Goal: Information Seeking & Learning: Learn about a topic

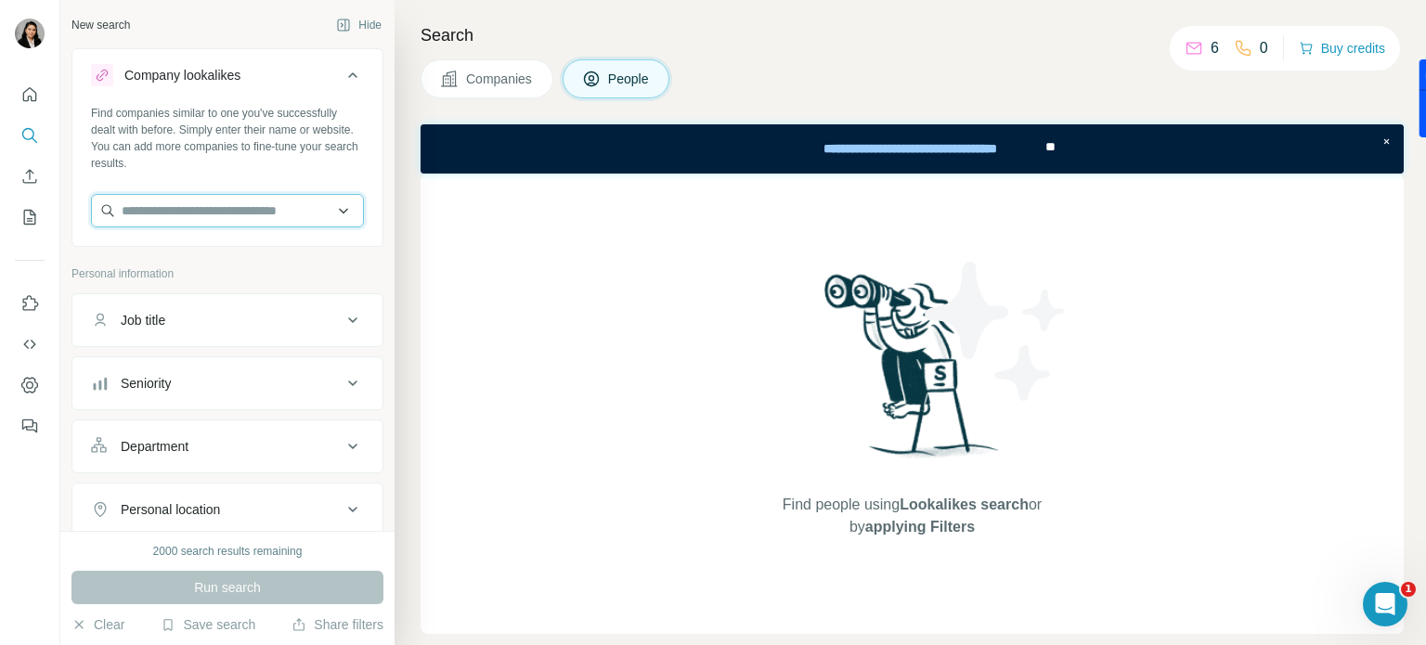
click at [268, 197] on input "text" at bounding box center [227, 210] width 273 height 33
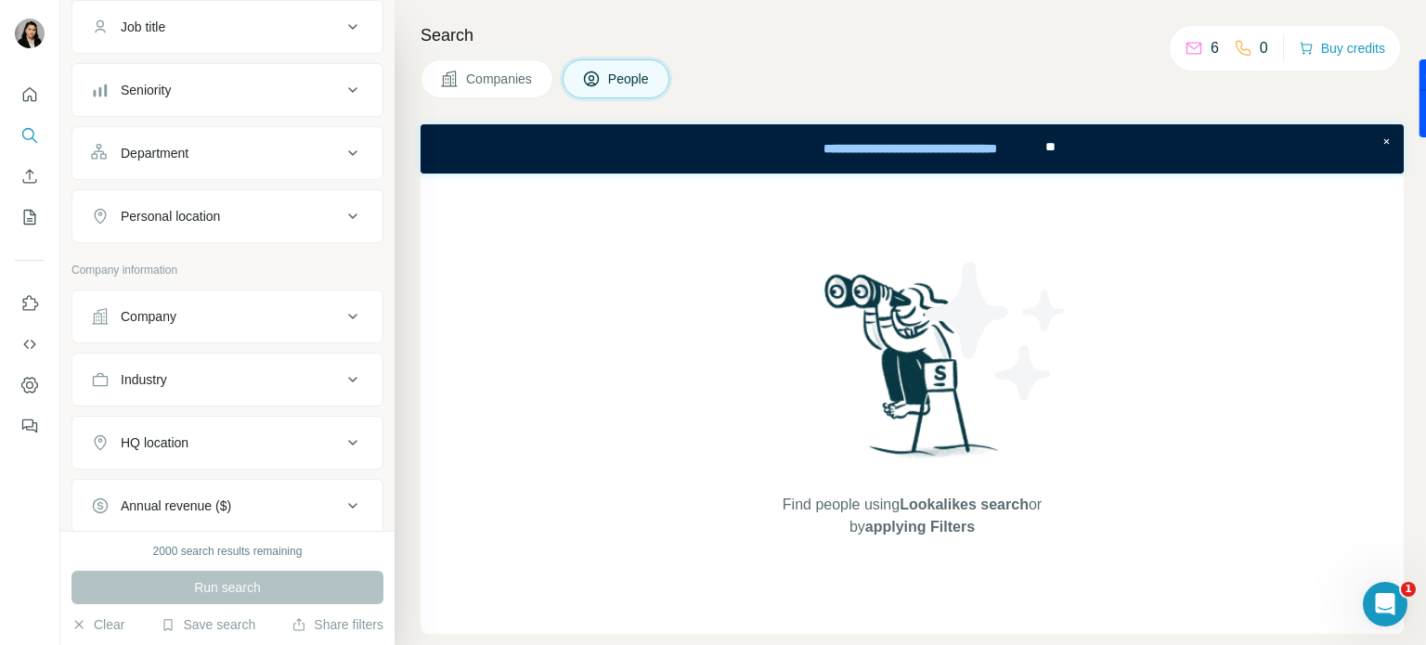
scroll to position [293, 0]
click at [480, 81] on span "Companies" at bounding box center [500, 79] width 68 height 19
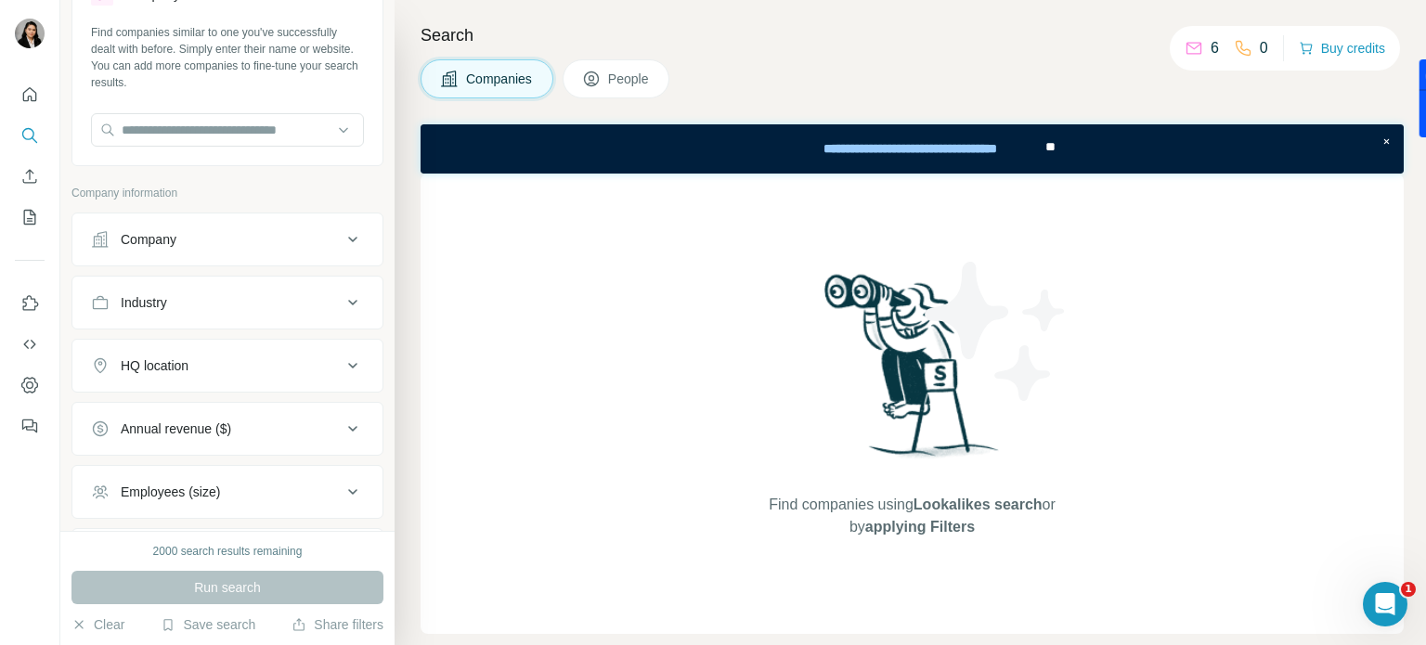
scroll to position [0, 0]
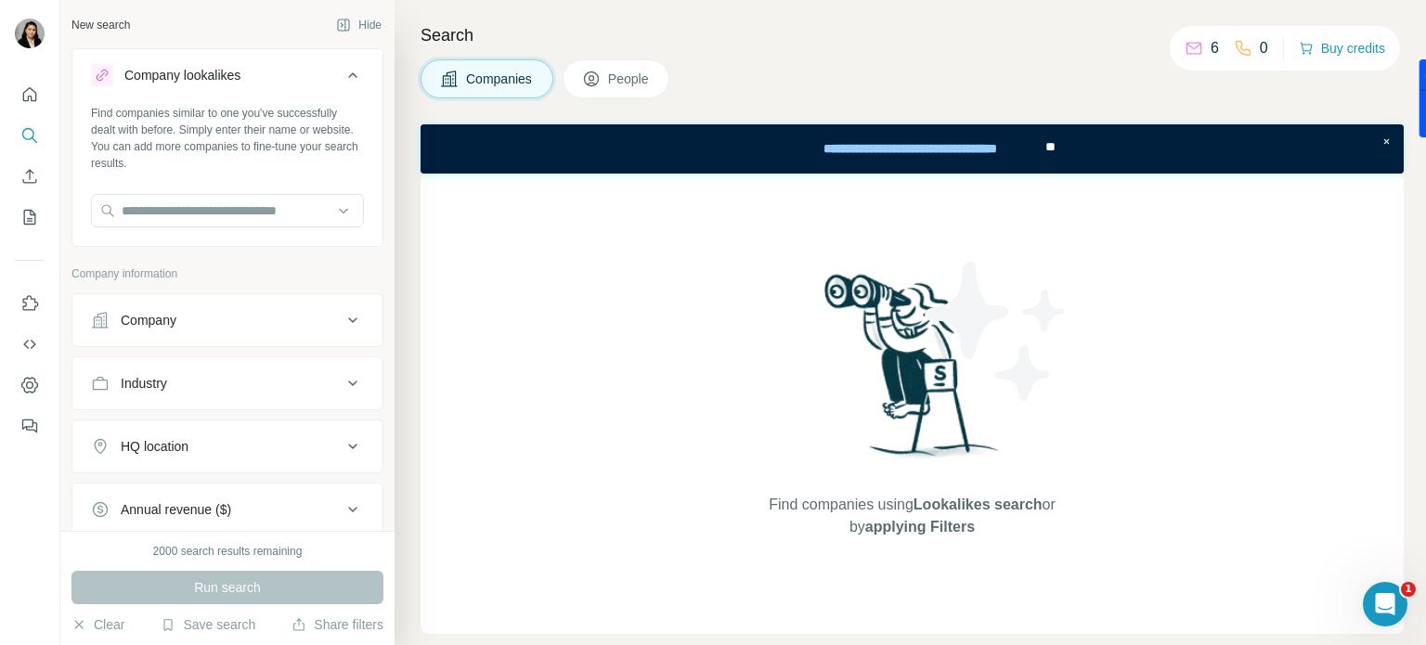
click at [245, 322] on div "Company" at bounding box center [216, 320] width 251 height 19
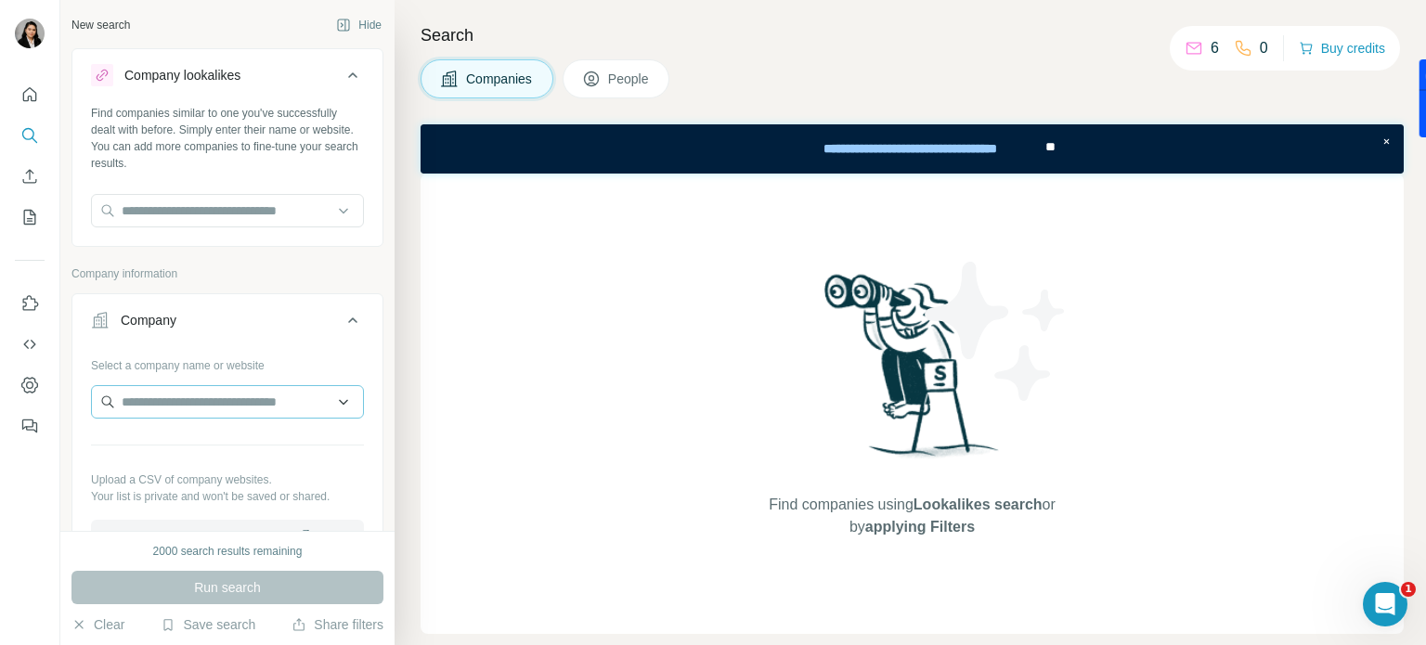
click at [217, 392] on div "Select a company name or website Upload a CSV of company websites. Your list is…" at bounding box center [227, 451] width 273 height 203
click at [217, 396] on input "text" at bounding box center [227, 401] width 273 height 33
paste input "**********"
type input "**********"
click at [249, 455] on p "[DOMAIN_NAME]" at bounding box center [196, 460] width 105 height 17
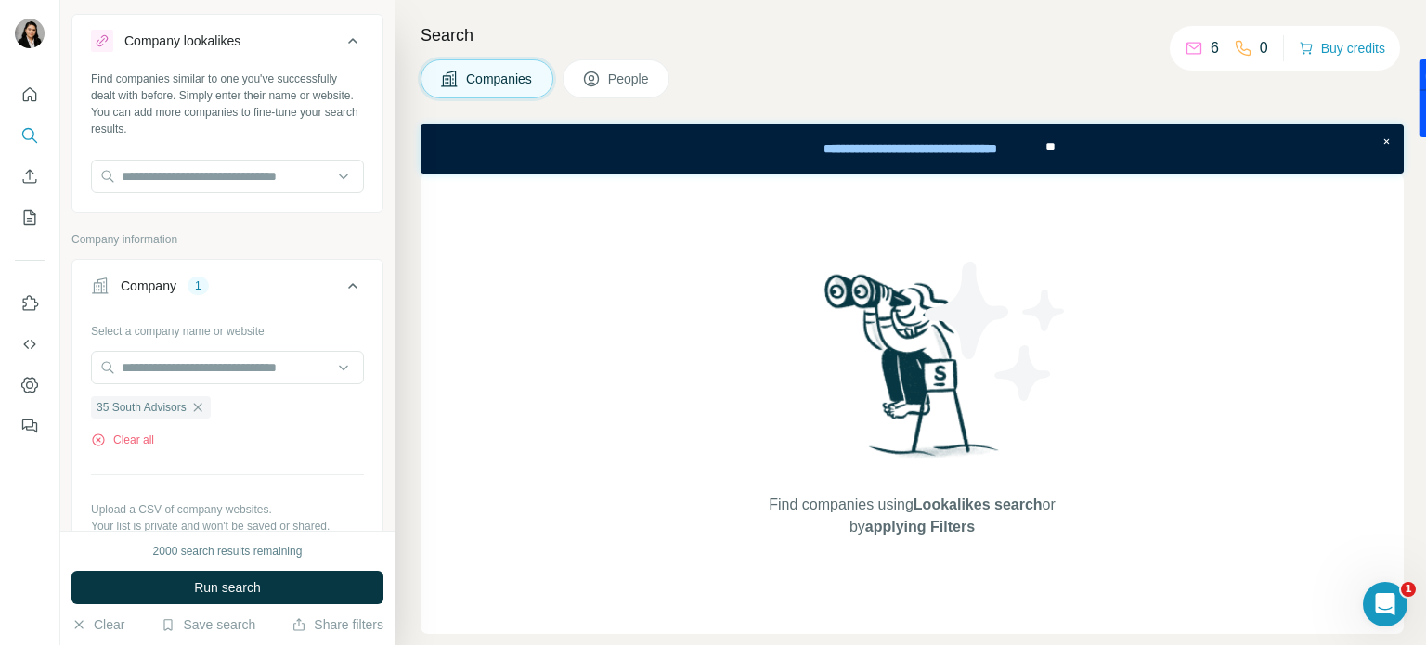
scroll to position [93, 0]
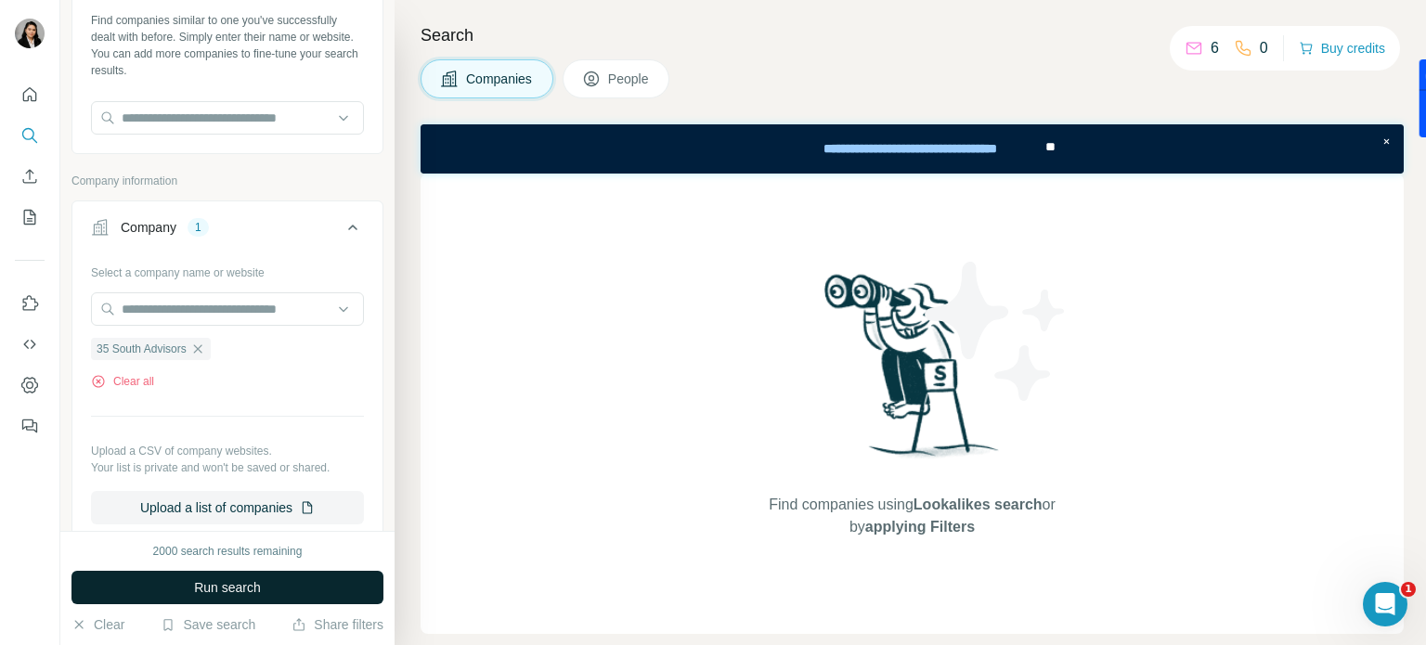
click at [328, 587] on button "Run search" at bounding box center [227, 587] width 312 height 33
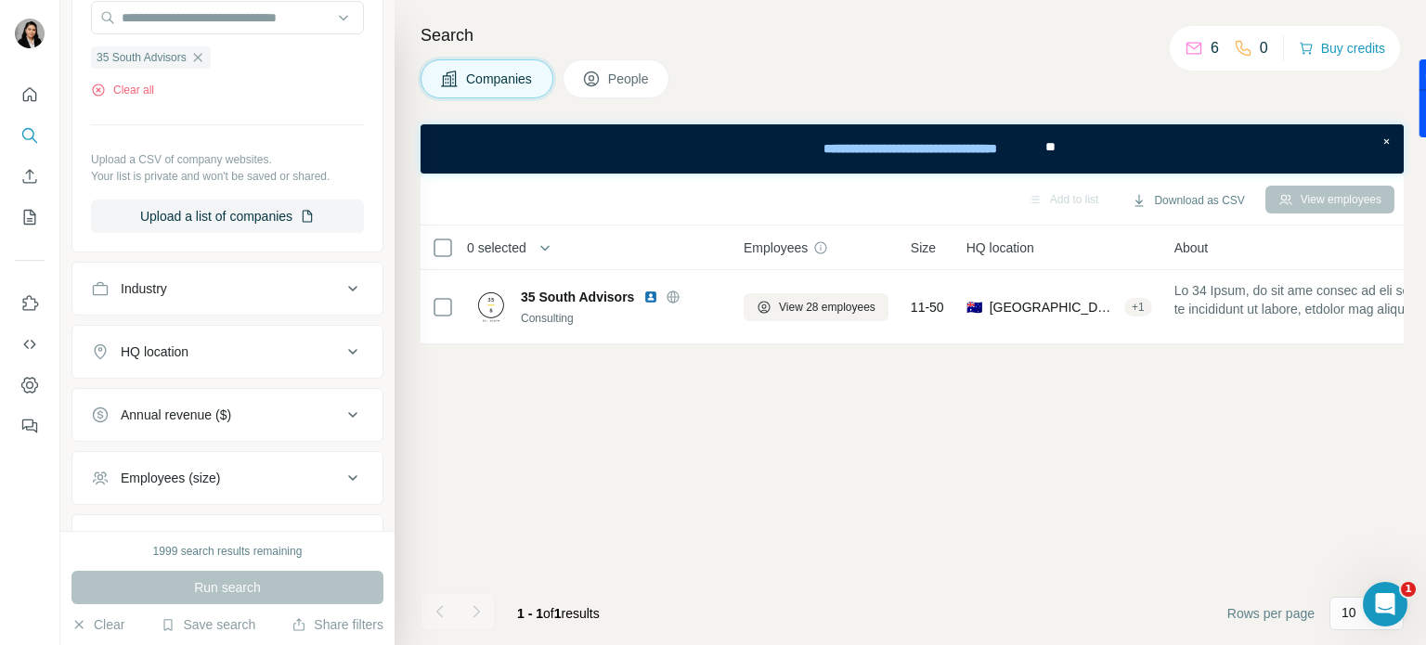
scroll to position [381, 0]
click at [608, 84] on button "People" at bounding box center [616, 78] width 108 height 39
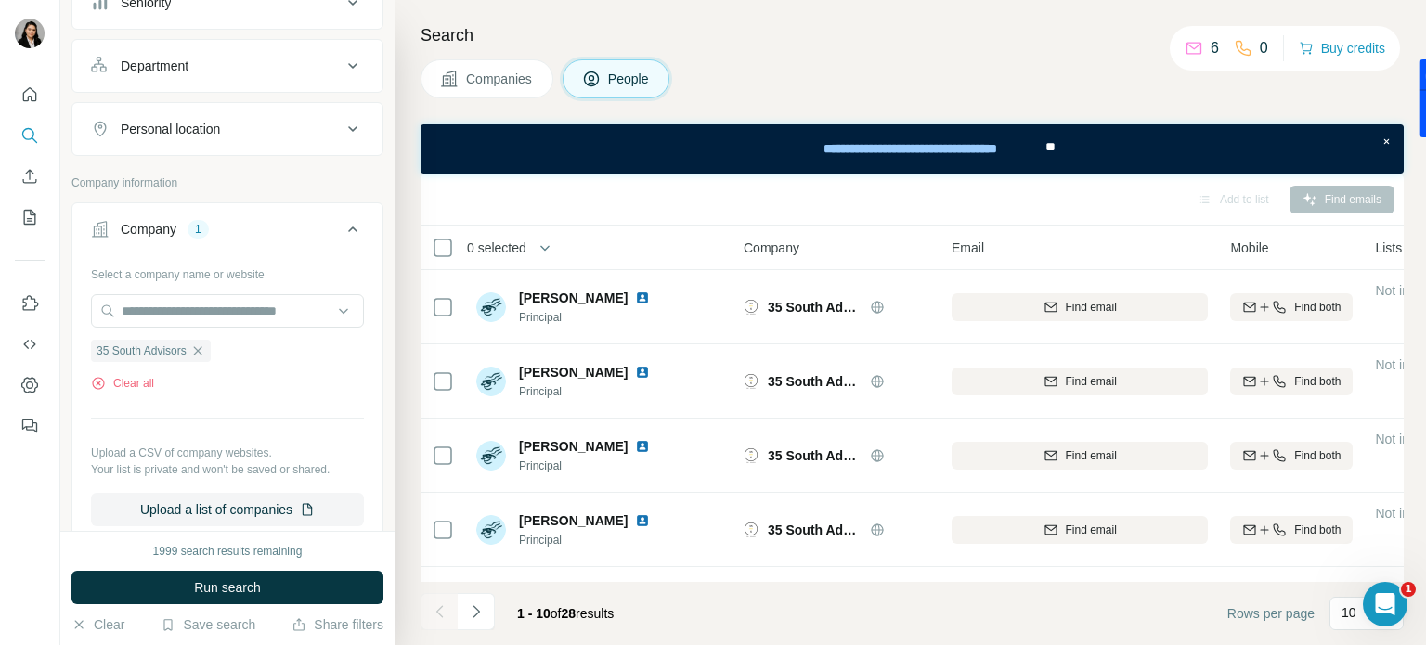
click at [342, 223] on icon at bounding box center [353, 229] width 22 height 22
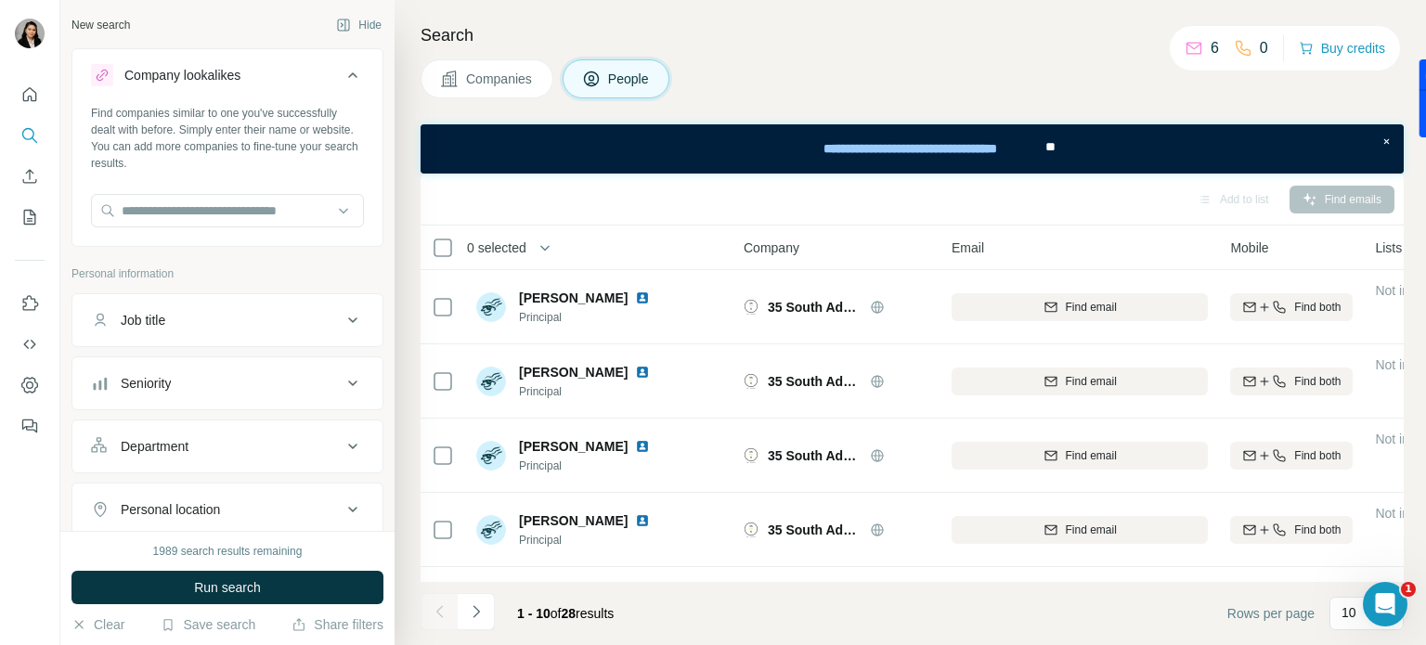
click at [290, 322] on div "Job title" at bounding box center [216, 320] width 251 height 19
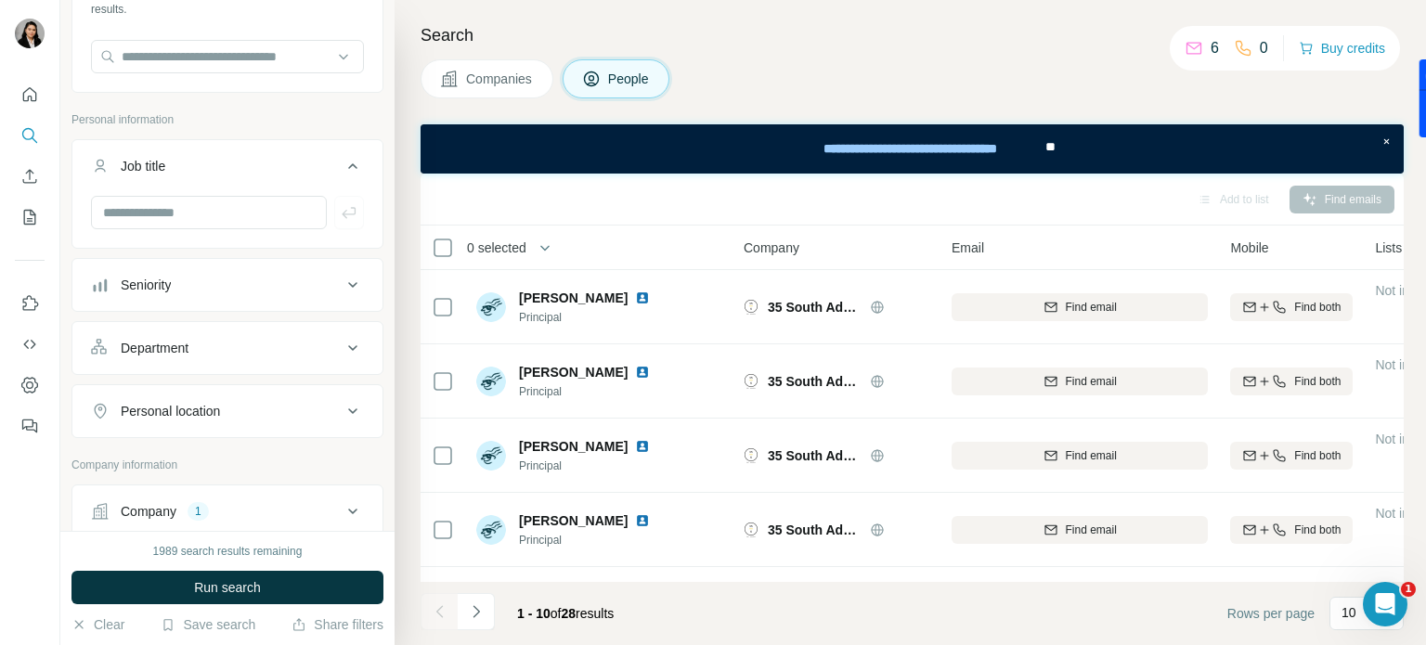
scroll to position [186, 0]
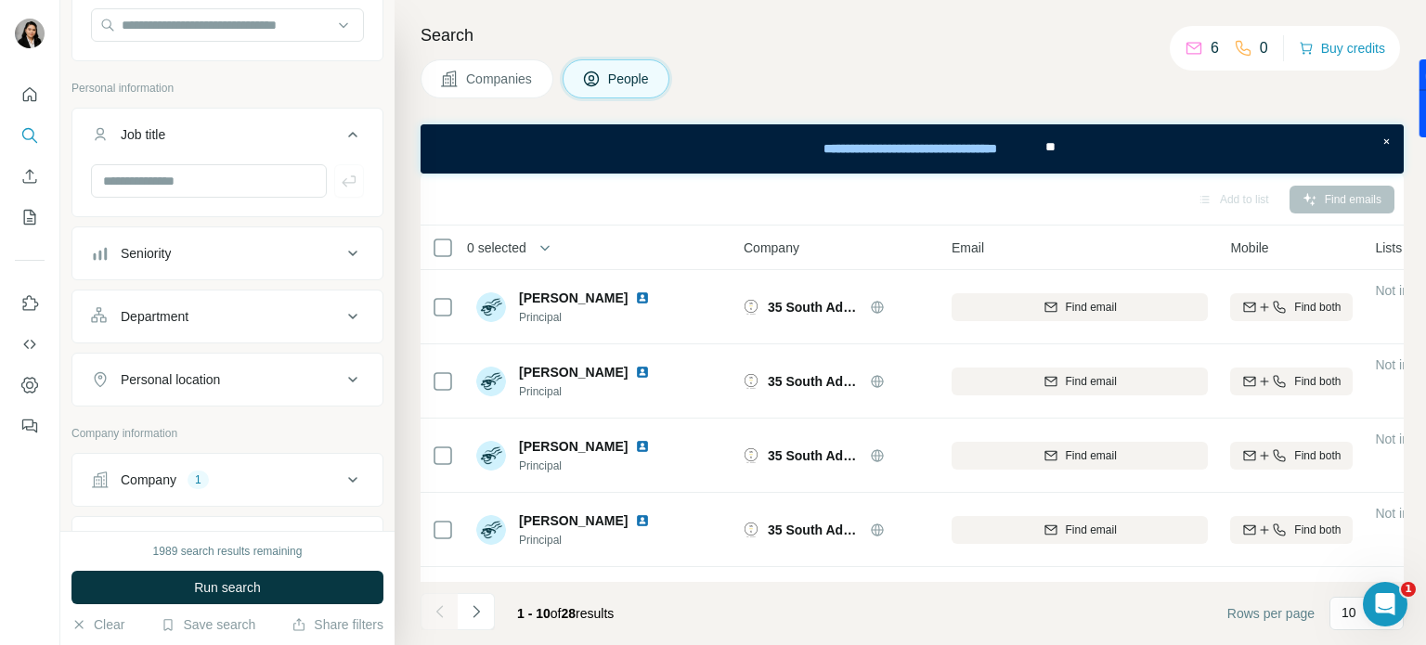
click at [318, 123] on button "Job title" at bounding box center [227, 138] width 310 height 52
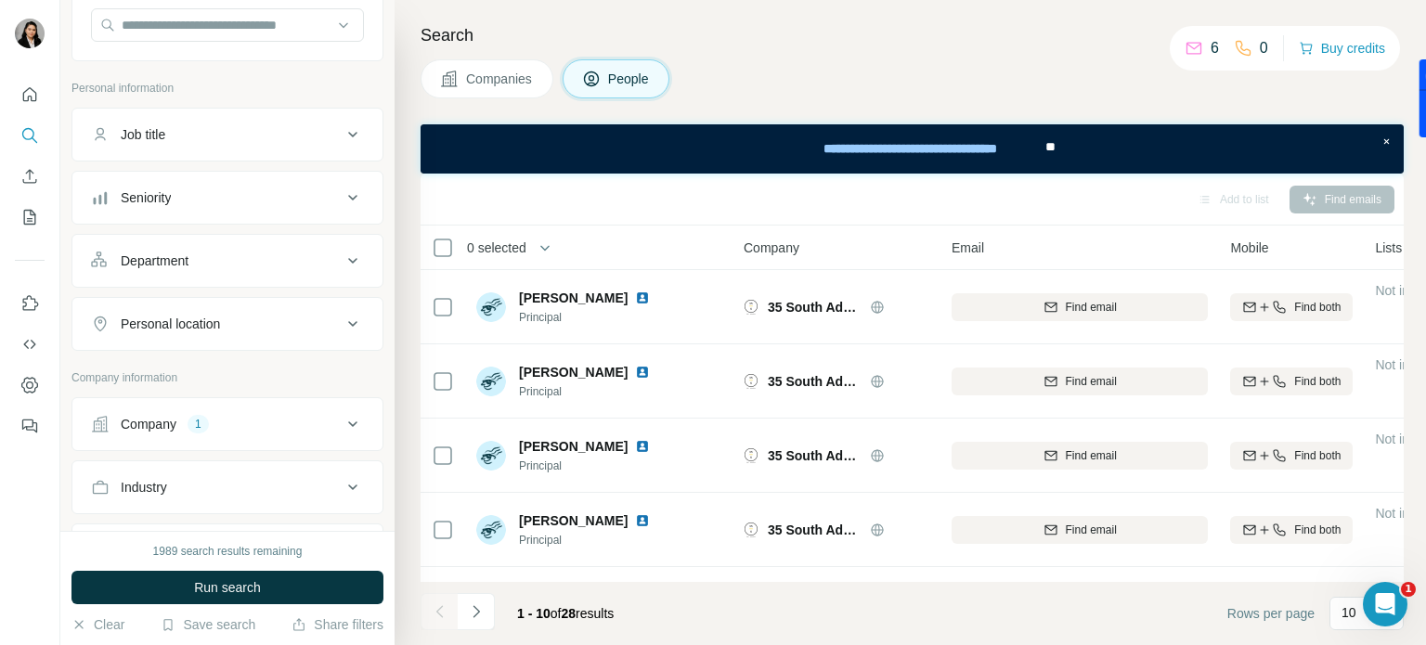
click at [301, 203] on div "Seniority" at bounding box center [216, 197] width 251 height 19
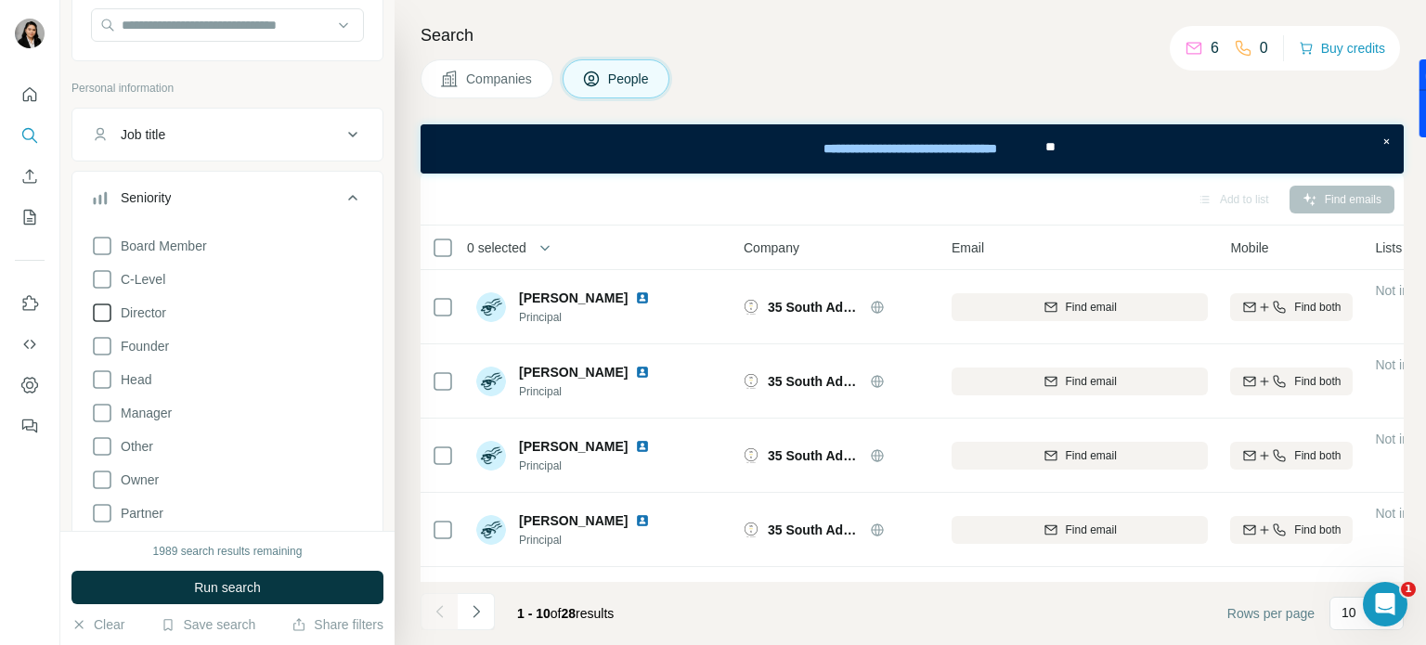
click at [159, 315] on span "Director" at bounding box center [139, 313] width 53 height 19
click at [152, 281] on span "C-Level" at bounding box center [139, 279] width 52 height 19
click at [141, 333] on div "Board Member C-Level Director Founder Head Manager Other Owner Partner VP Clear…" at bounding box center [227, 406] width 273 height 358
click at [141, 345] on span "Founder" at bounding box center [141, 346] width 56 height 19
click at [136, 390] on div "Board Member C-Level Director Founder Head Manager Other Owner Partner VP Clear…" at bounding box center [227, 406] width 273 height 358
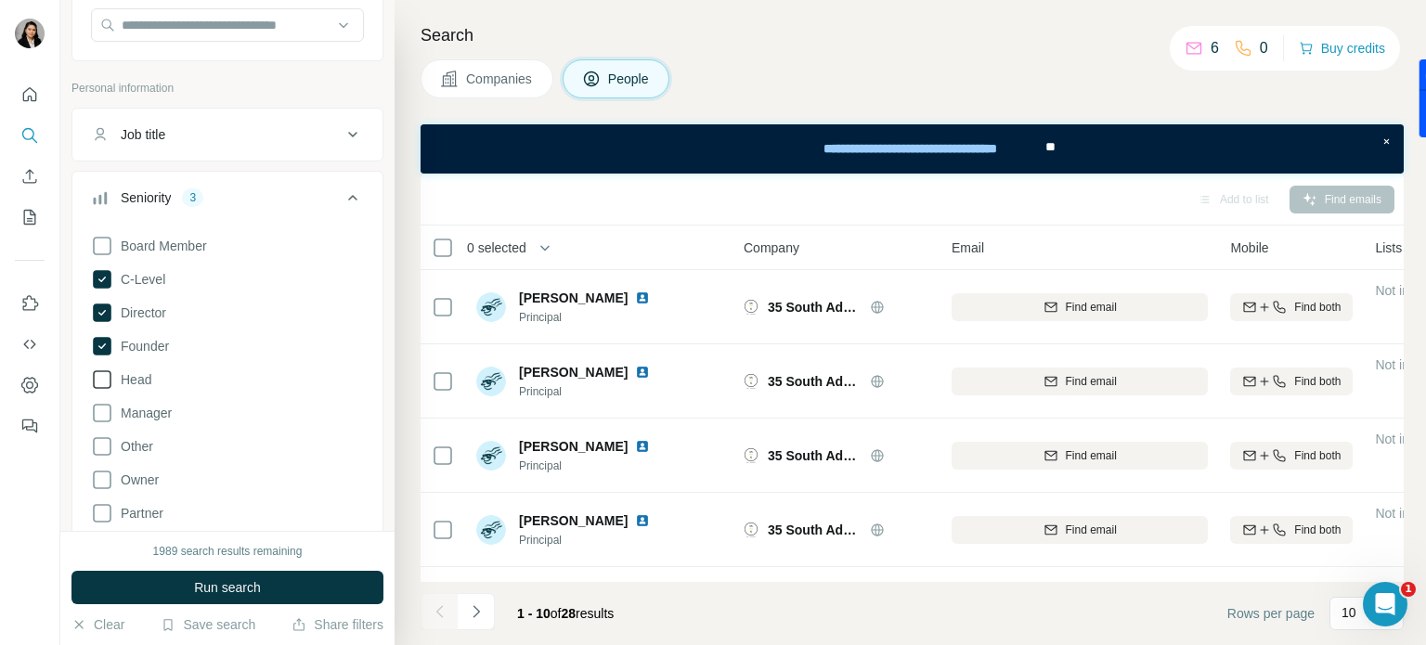
click at [141, 382] on span "Head" at bounding box center [132, 379] width 38 height 19
click at [136, 487] on span "Owner" at bounding box center [135, 480] width 45 height 19
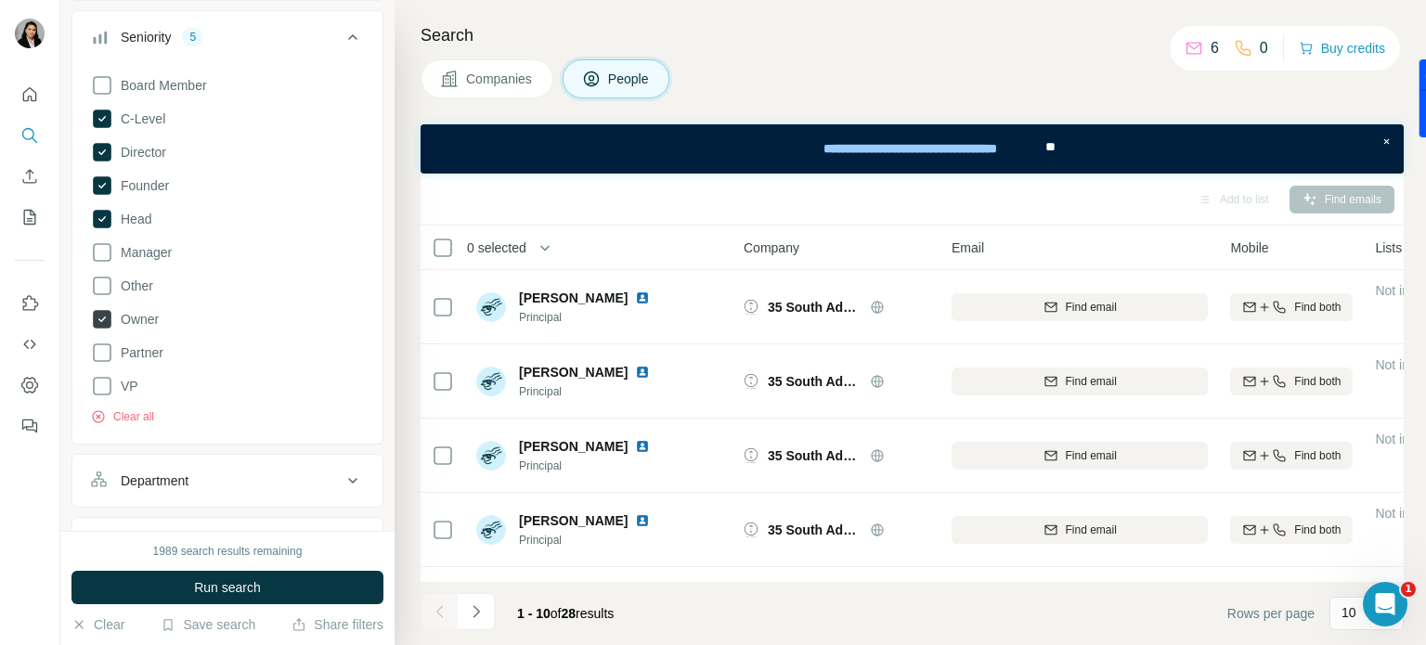
scroll to position [371, 0]
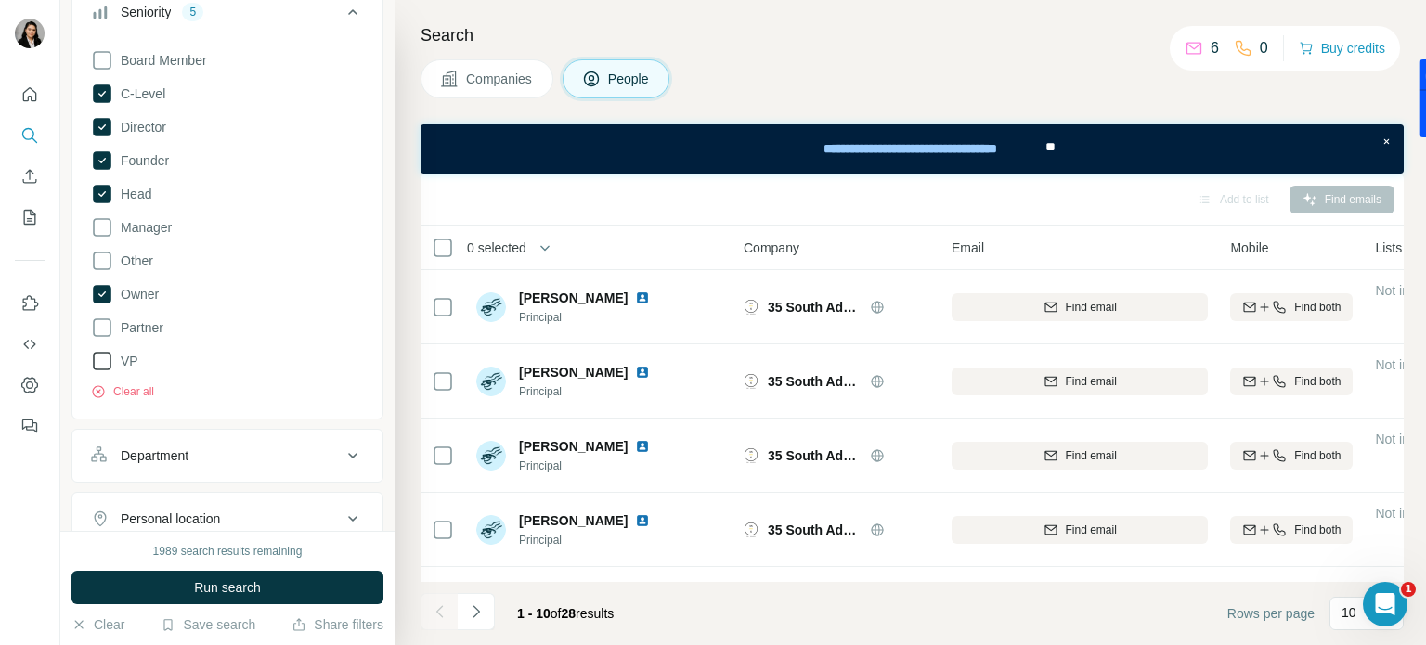
click at [132, 367] on span "VP" at bounding box center [125, 361] width 25 height 19
click at [264, 588] on button "Run search" at bounding box center [227, 587] width 312 height 33
